Goal: Information Seeking & Learning: Learn about a topic

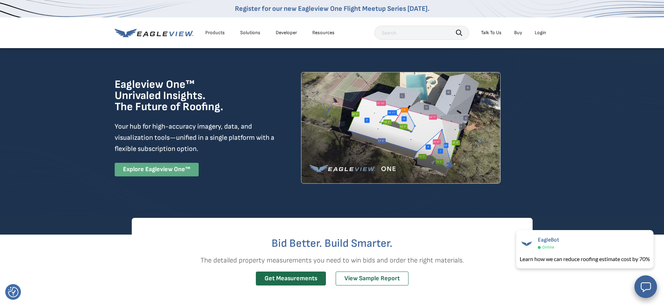
click at [165, 172] on link "Explore Eagleview One™" at bounding box center [157, 170] width 84 height 14
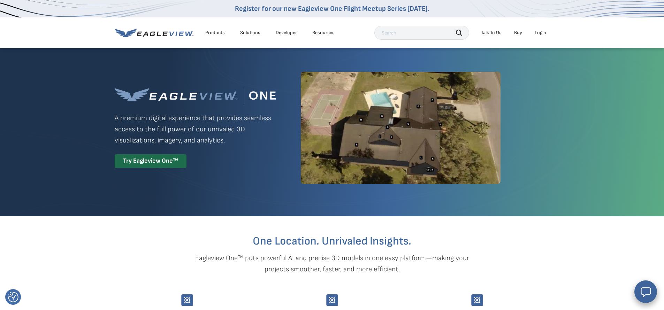
click at [213, 32] on div "Products" at bounding box center [215, 33] width 20 height 6
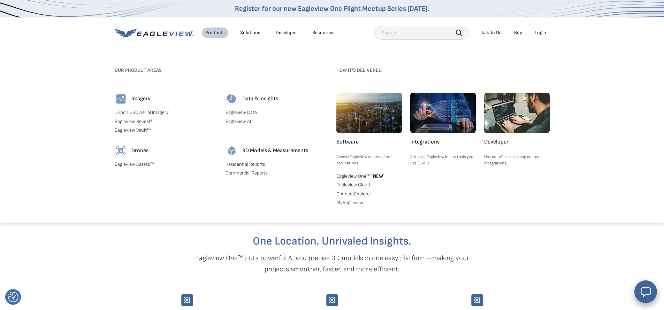
click at [145, 110] on link "1-Inch GSD Aerial Imagery" at bounding box center [166, 113] width 103 height 6
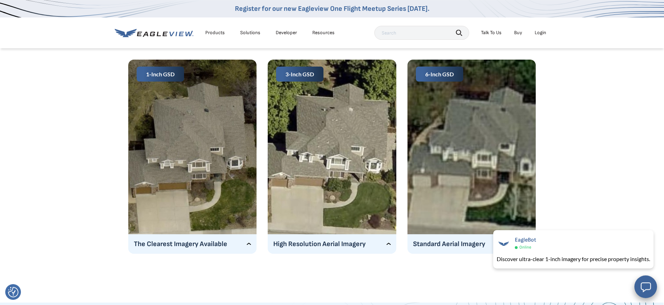
scroll to position [1127, 0]
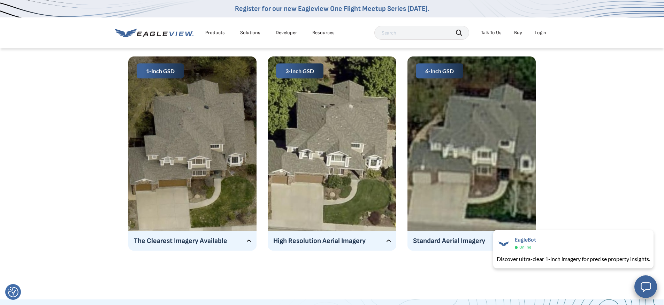
click at [188, 241] on p "The Clearest Imagery Available" at bounding box center [193, 240] width 118 height 11
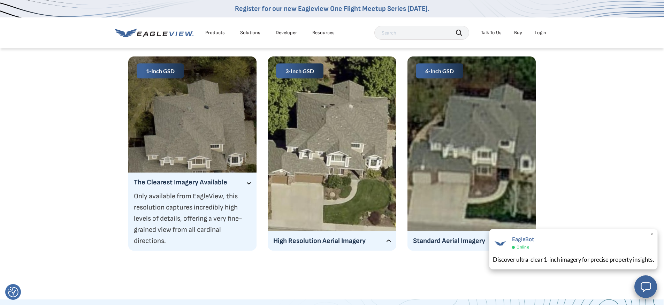
click at [523, 257] on div "Discover ultra-clear 1-inch imagery for precise property insights." at bounding box center [573, 259] width 161 height 9
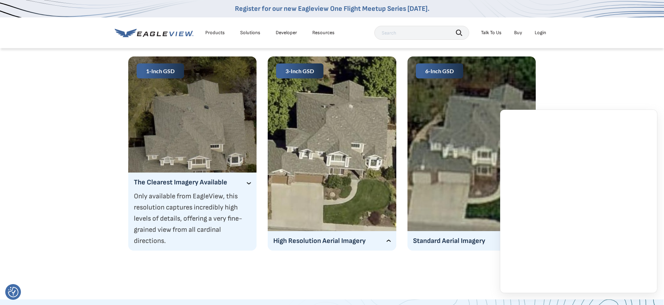
click at [70, 90] on div "1-Inch GSD The Clearest Imagery Available Only available from EagleView, this r…" at bounding box center [332, 151] width 664 height 198
